Goal: Find specific page/section: Find specific page/section

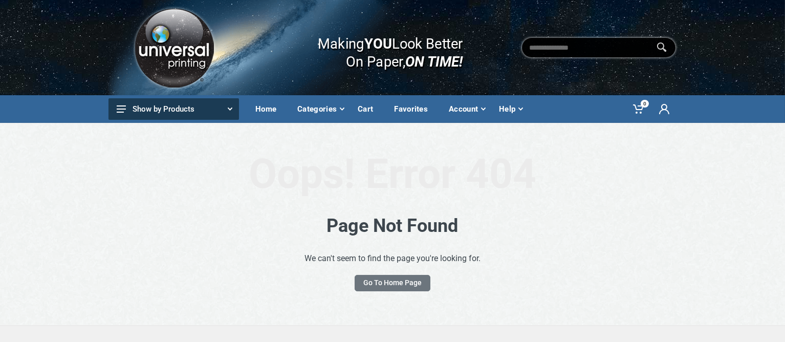
click at [192, 37] on img at bounding box center [174, 48] width 86 height 86
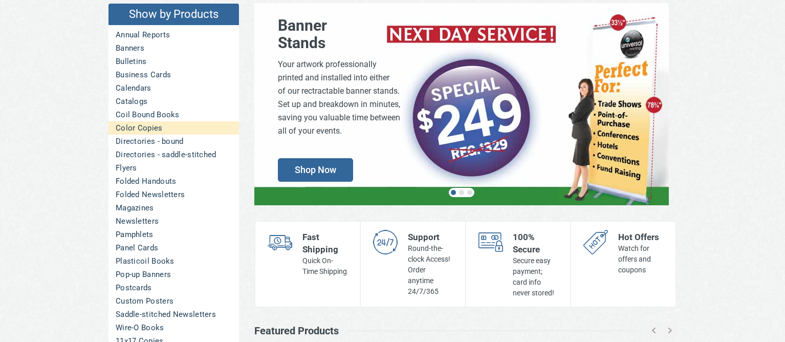
scroll to position [191, 0]
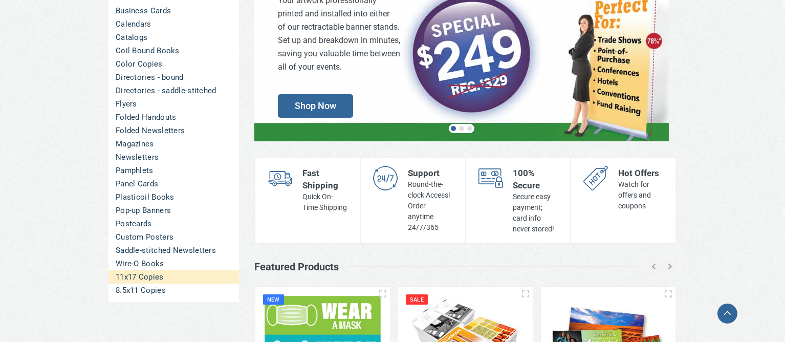
click at [153, 276] on link "11x17 Copies" at bounding box center [173, 276] width 130 height 13
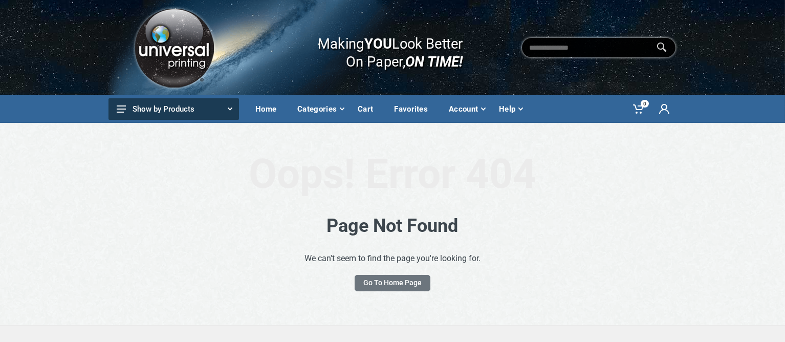
click at [174, 106] on button "Show by Products" at bounding box center [173, 108] width 130 height 21
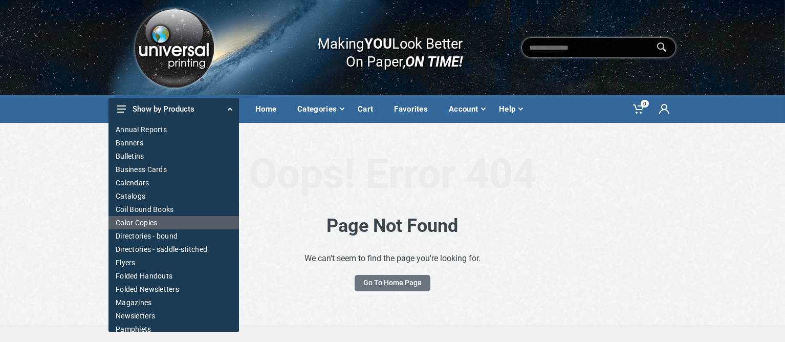
click at [158, 225] on link "Color Copies" at bounding box center [173, 222] width 130 height 13
